Goal: Task Accomplishment & Management: Complete application form

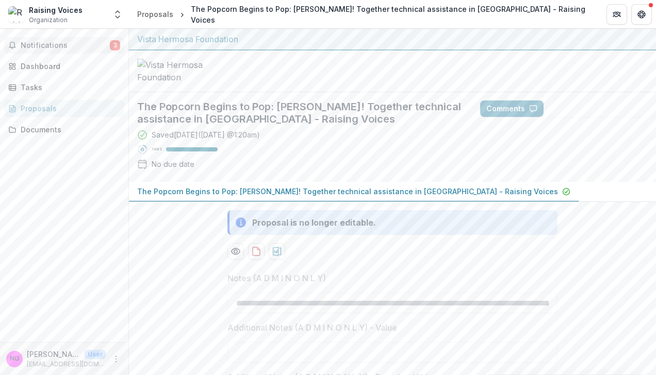
click at [52, 44] on span "Notifications" at bounding box center [65, 45] width 89 height 9
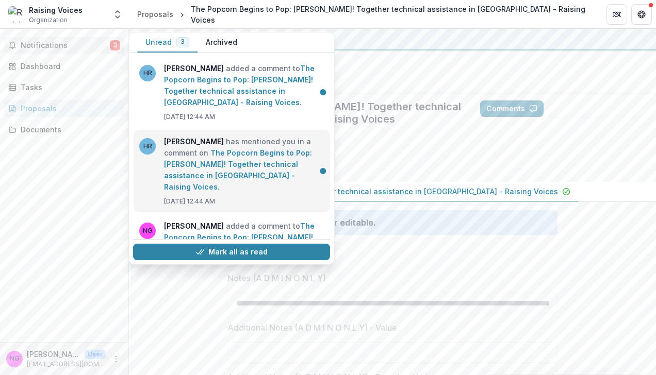
click at [262, 167] on link "The Popcorn Begins to Pop: [PERSON_NAME]! Together technical assistance in [GEO…" at bounding box center [238, 169] width 148 height 43
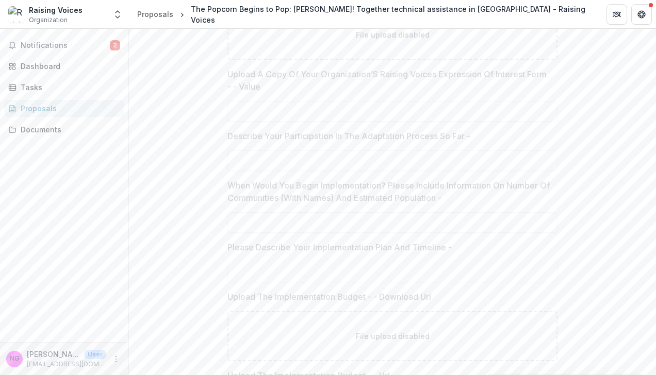
scroll to position [3623, 0]
click at [45, 44] on span "Notifications" at bounding box center [65, 45] width 89 height 9
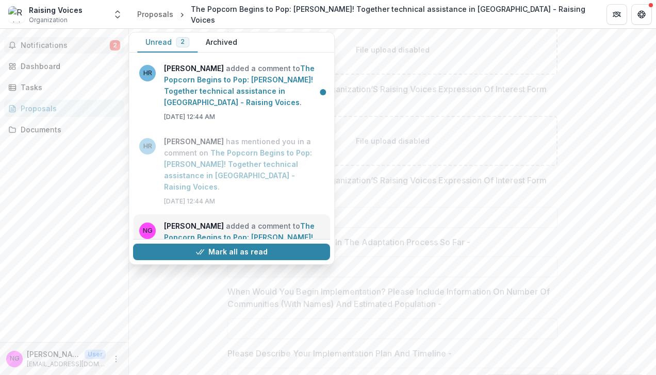
click at [221, 231] on link "The Popcorn Begins to Pop: [PERSON_NAME]! Together technical assistance in [GEO…" at bounding box center [239, 243] width 151 height 43
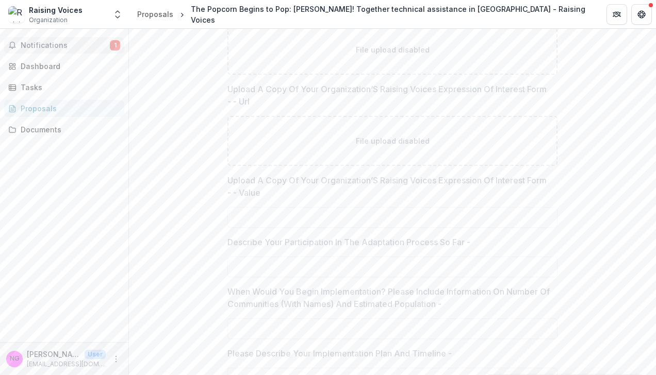
click at [42, 51] on button "Notifications 1" at bounding box center [64, 45] width 120 height 16
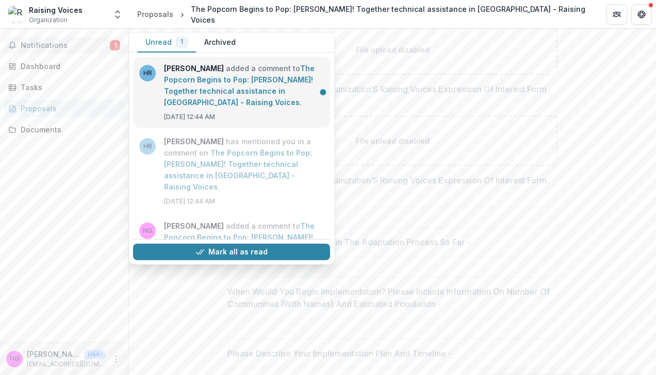
click at [218, 92] on link "The Popcorn Begins to Pop: [PERSON_NAME]! Together technical assistance in [GEO…" at bounding box center [239, 85] width 151 height 43
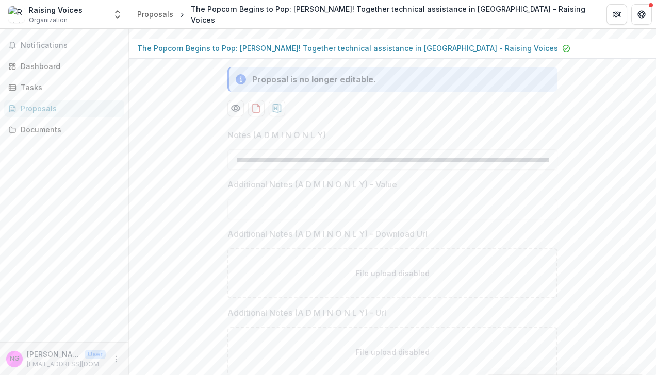
scroll to position [83, 0]
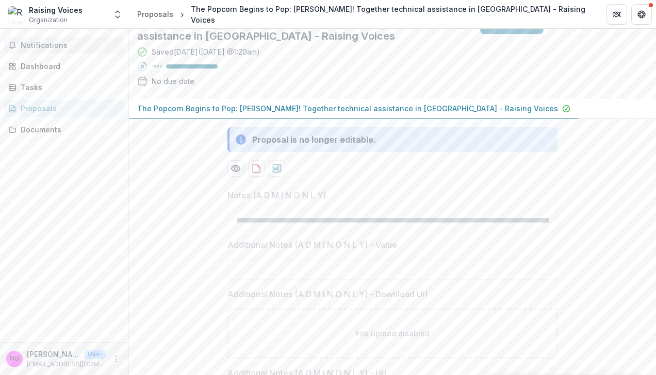
click at [61, 50] on button "Notifications" at bounding box center [64, 45] width 120 height 16
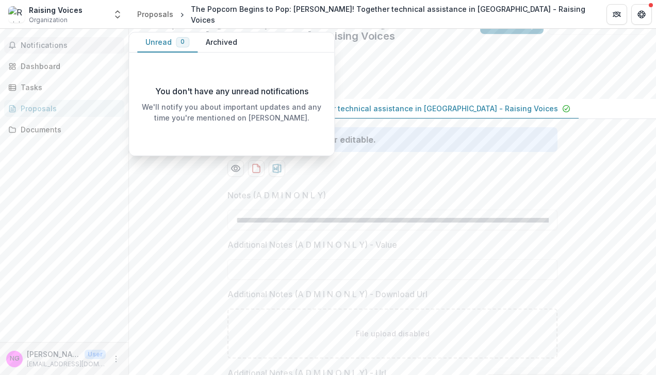
click at [46, 49] on span "Notifications" at bounding box center [70, 45] width 99 height 9
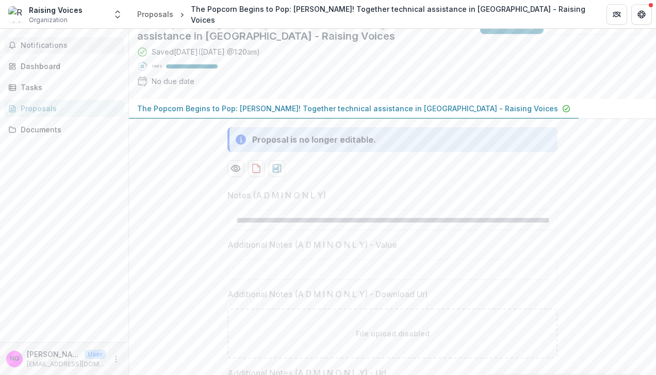
click at [46, 49] on span "Notifications" at bounding box center [70, 45] width 99 height 9
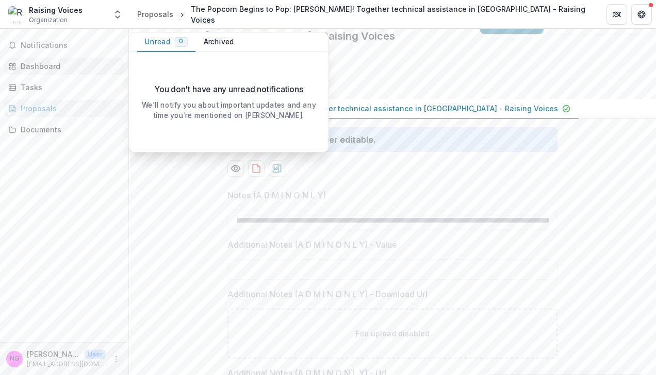
click at [42, 68] on div "Dashboard" at bounding box center [68, 66] width 95 height 11
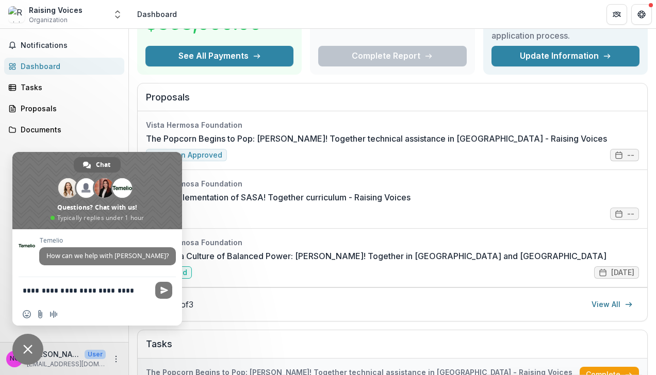
type textarea "**********"
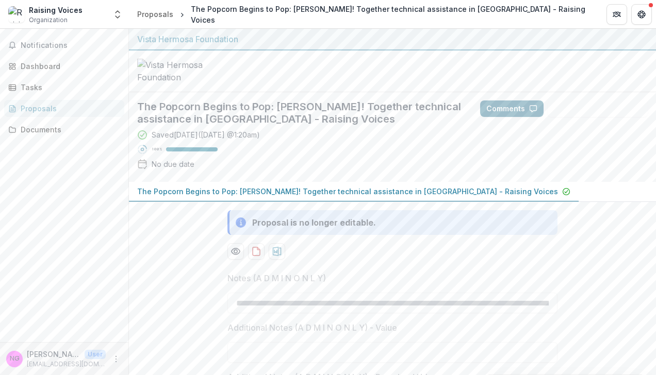
click at [501, 117] on button "Comments" at bounding box center [511, 109] width 63 height 16
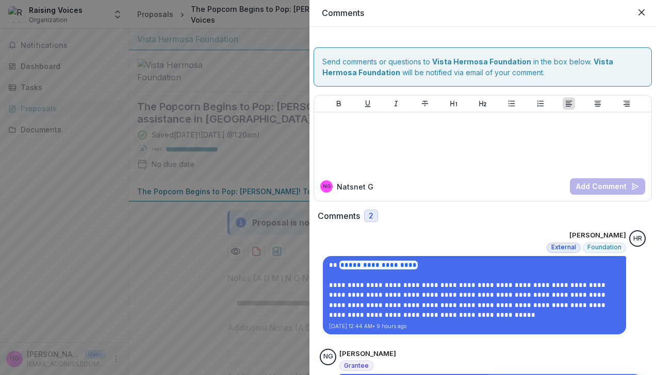
click at [181, 253] on div "**********" at bounding box center [328, 187] width 656 height 375
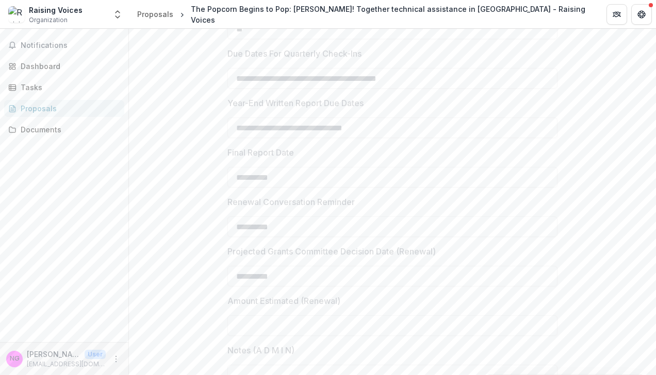
scroll to position [4317, 0]
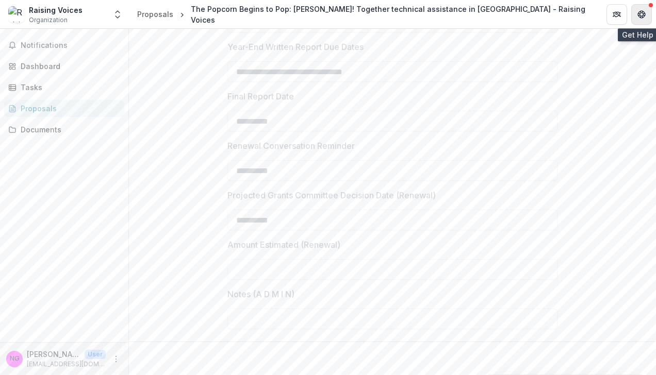
click at [639, 18] on icon "Get Help" at bounding box center [641, 14] width 8 height 8
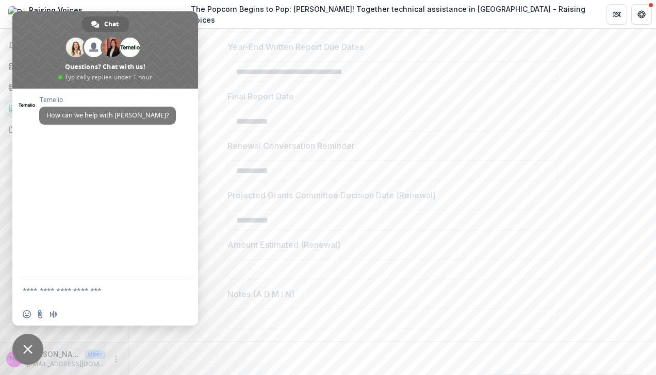
click at [405, 98] on label "Final Report Date" at bounding box center [389, 96] width 324 height 12
click at [103, 289] on textarea "Compose your message..." at bounding box center [94, 290] width 142 height 9
type textarea "*"
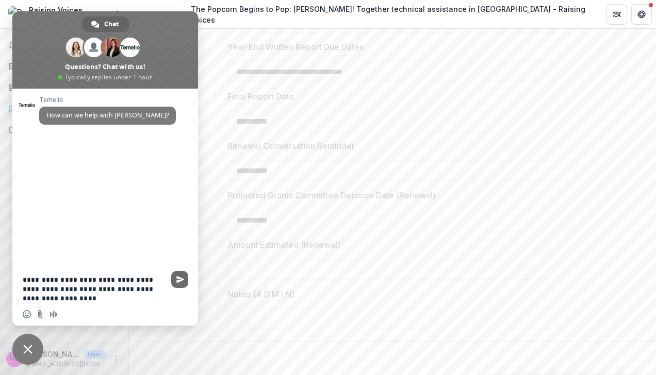
type textarea "**********"
click at [178, 278] on span "Send" at bounding box center [180, 280] width 8 height 8
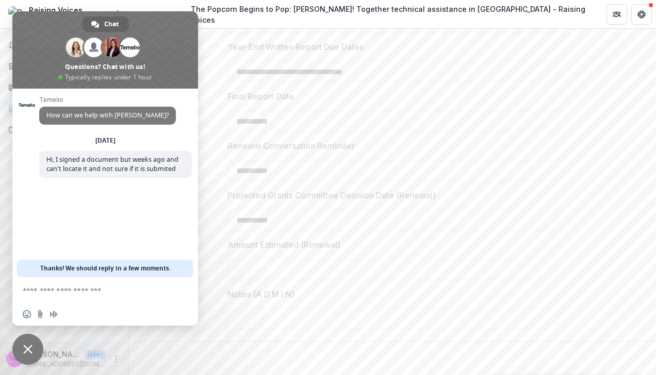
click at [212, 372] on div "Back" at bounding box center [392, 359] width 527 height 34
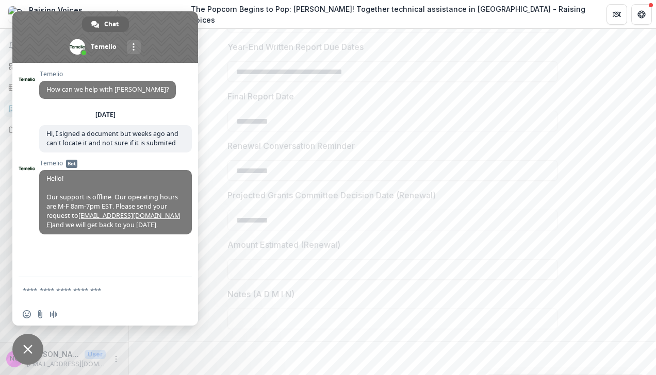
click at [25, 345] on span "Close chat" at bounding box center [27, 349] width 9 height 9
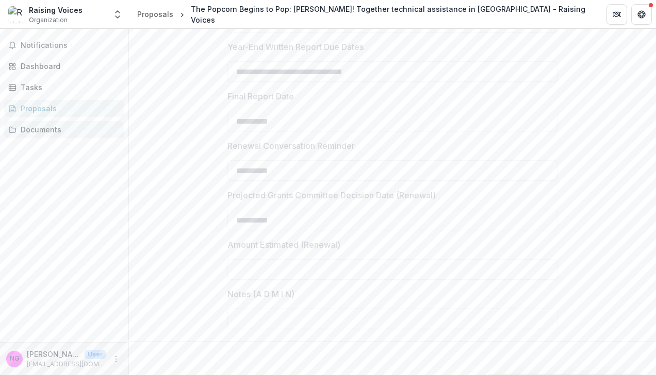
click at [46, 128] on div "Documents" at bounding box center [68, 129] width 95 height 11
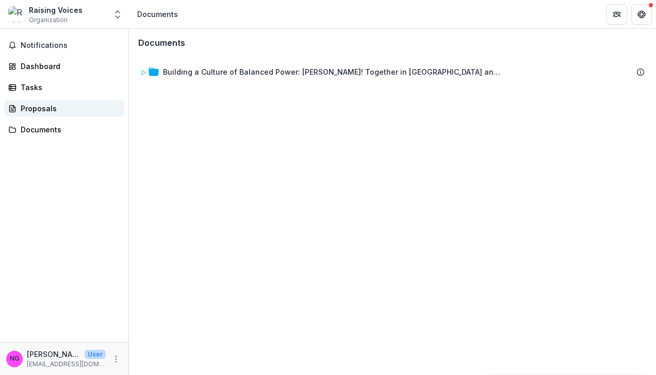
click at [56, 111] on div "Proposals" at bounding box center [68, 108] width 95 height 11
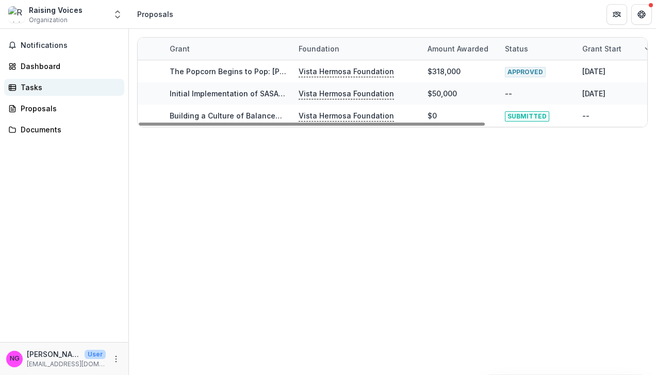
click at [40, 93] on link "Tasks" at bounding box center [64, 87] width 120 height 17
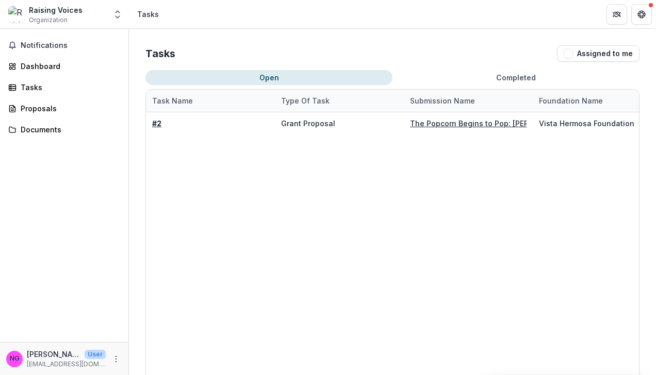
click at [278, 79] on button "Open" at bounding box center [268, 77] width 247 height 15
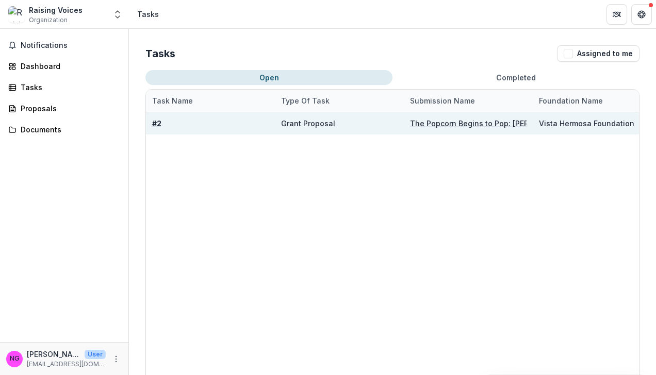
click at [462, 124] on u "The Popcorn Begins to Pop: [PERSON_NAME]! Together technical assistance in [GEO…" at bounding box center [620, 123] width 421 height 9
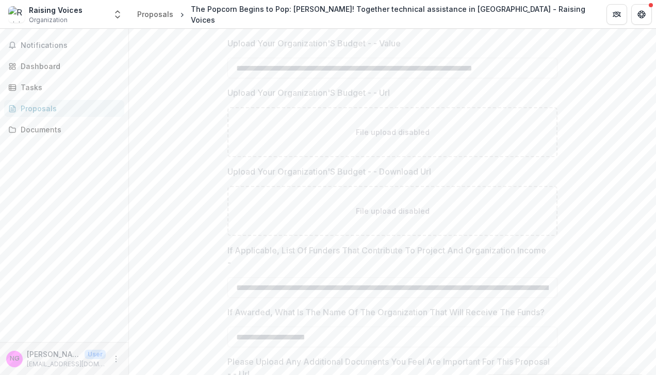
scroll to position [4317, 0]
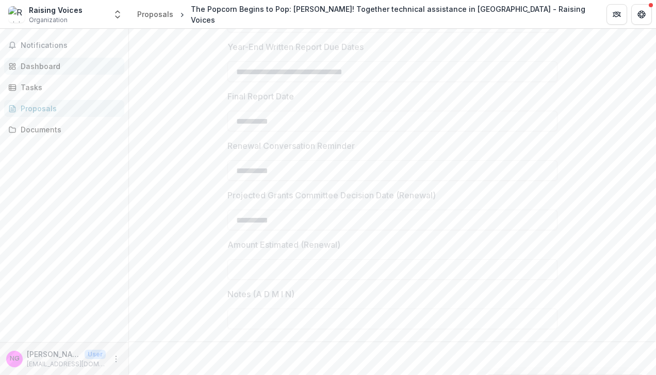
click at [53, 65] on div "Dashboard" at bounding box center [68, 66] width 95 height 11
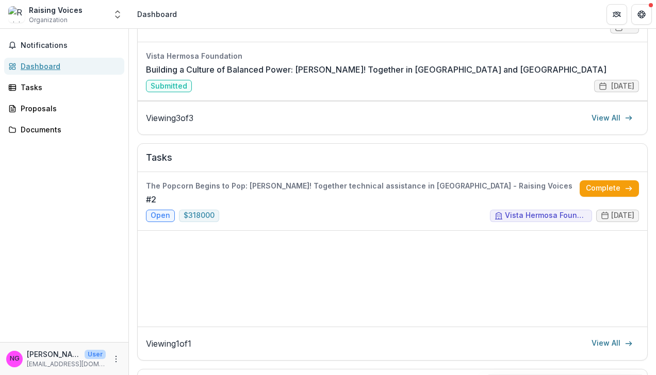
scroll to position [244, 0]
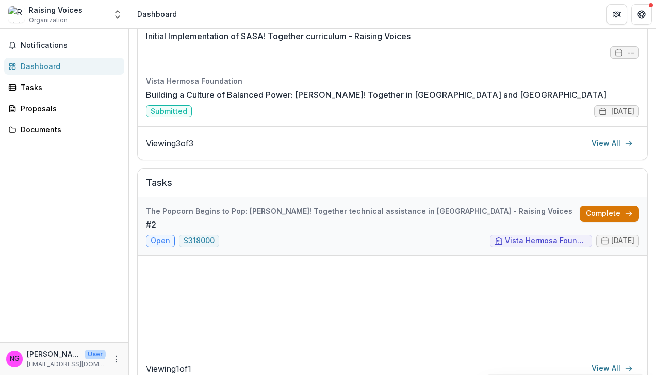
click at [611, 211] on link "Complete" at bounding box center [608, 214] width 59 height 16
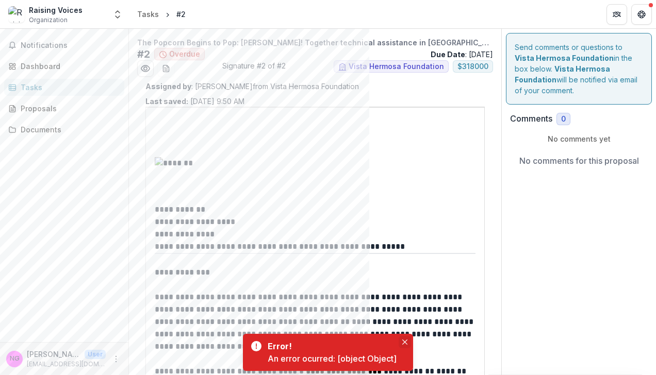
click at [404, 341] on icon "Close" at bounding box center [404, 342] width 5 height 5
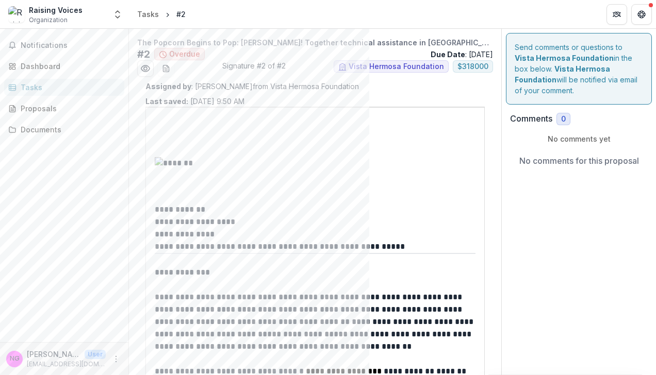
drag, startPoint x: 652, startPoint y: 95, endPoint x: 652, endPoint y: 118, distance: 23.2
drag, startPoint x: 652, startPoint y: 118, endPoint x: 630, endPoint y: 172, distance: 58.0
click at [630, 172] on div "No comments for this proposal" at bounding box center [579, 160] width 138 height 33
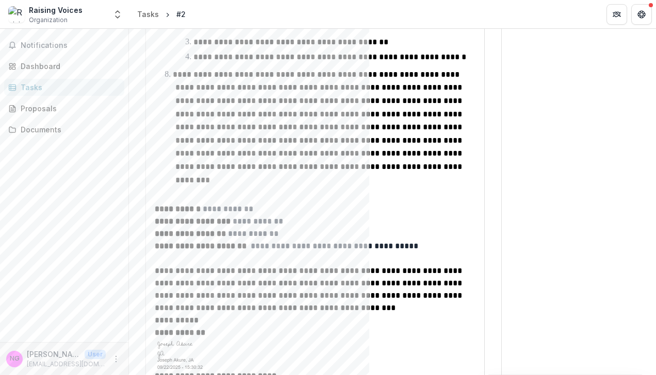
scroll to position [1235, 0]
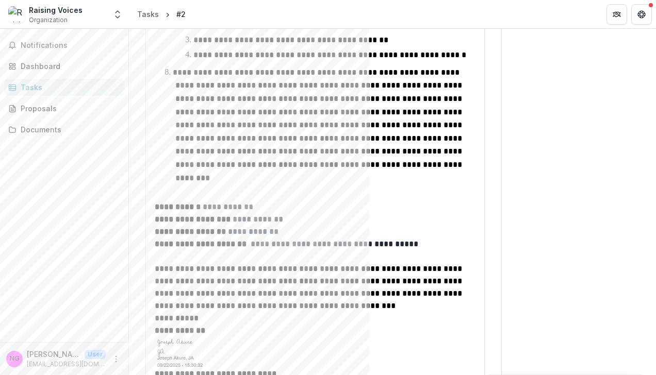
drag, startPoint x: 643, startPoint y: 358, endPoint x: 639, endPoint y: 373, distance: 15.7
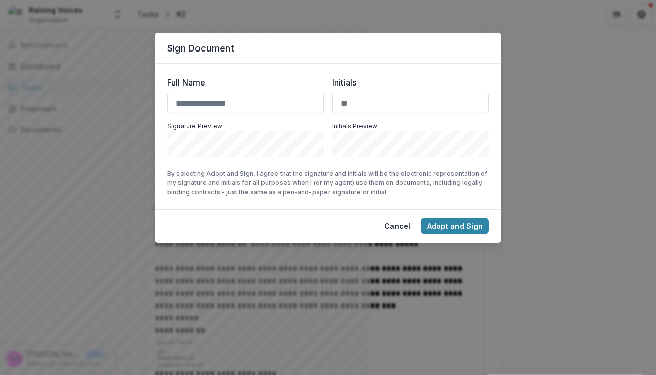
click at [8, 193] on div "Sign Document Full Name Initials Signature Preview Initials Preview By selectin…" at bounding box center [328, 187] width 656 height 375
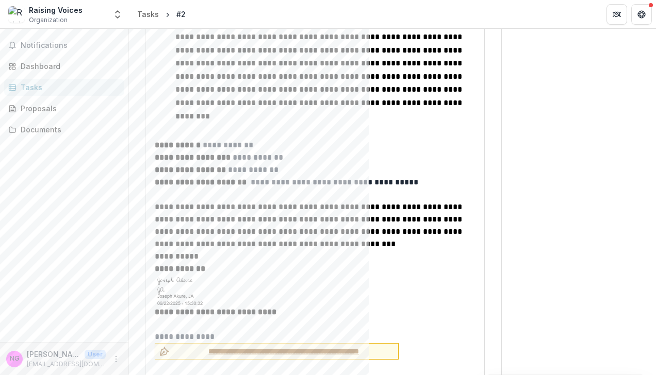
scroll to position [1300, 0]
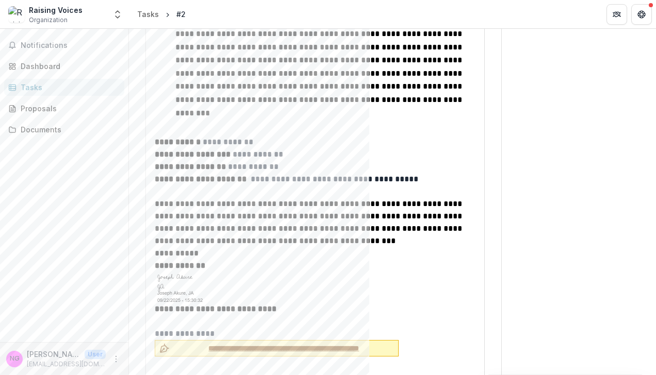
click at [252, 343] on span "**********" at bounding box center [284, 348] width 220 height 11
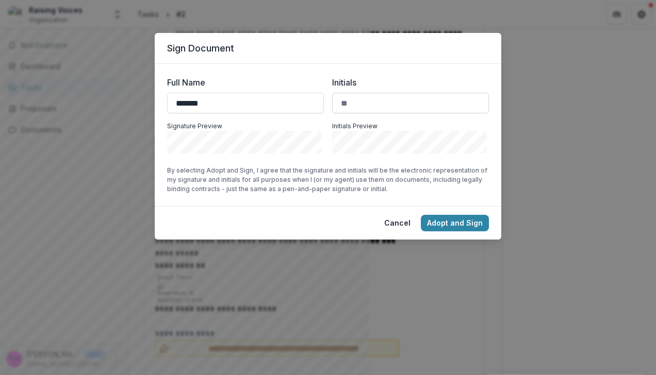
type input "*******"
click at [359, 105] on input "Initials" at bounding box center [410, 103] width 157 height 21
type input "**"
click at [449, 224] on button "Adopt and Sign" at bounding box center [455, 223] width 68 height 16
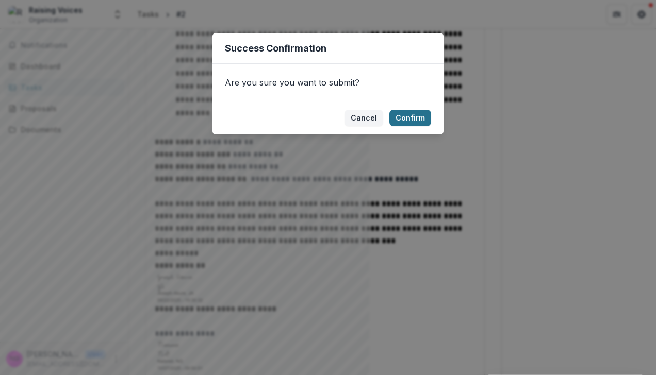
click at [408, 121] on button "Confirm" at bounding box center [410, 118] width 42 height 16
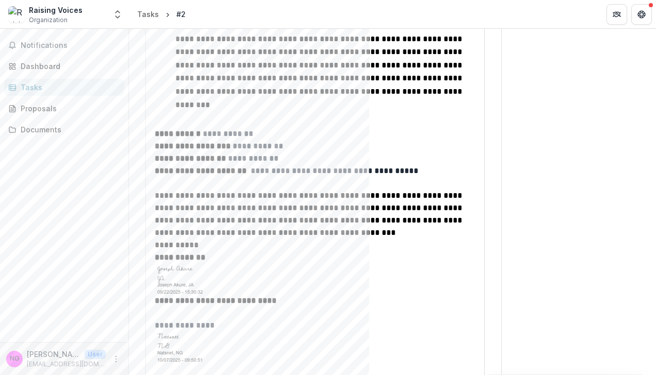
scroll to position [1318, 0]
